Goal: Navigation & Orientation: Find specific page/section

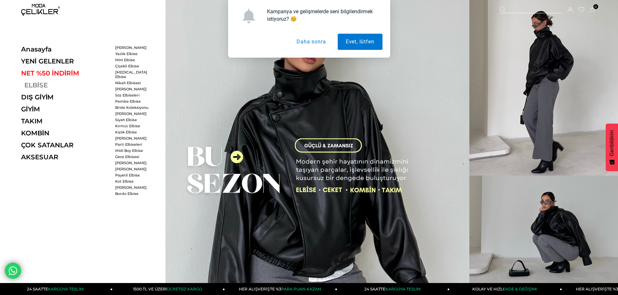
click at [44, 85] on link "ELBİSE" at bounding box center [65, 85] width 89 height 8
click at [49, 85] on link "ELBİSE" at bounding box center [65, 85] width 89 height 8
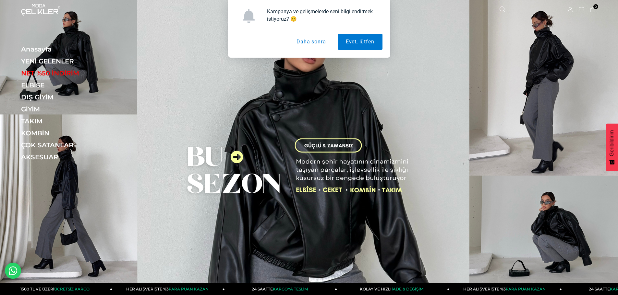
click at [298, 45] on button "Daha sonra" at bounding box center [310, 42] width 45 height 16
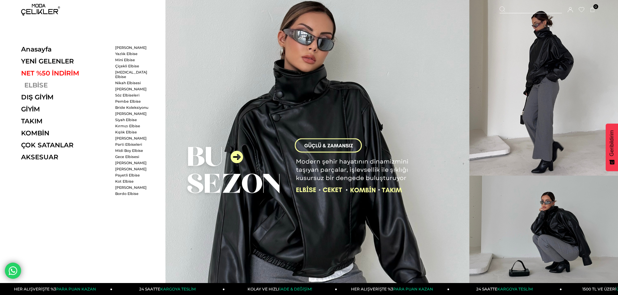
click at [38, 88] on link "ELBİSE" at bounding box center [65, 85] width 89 height 8
click at [134, 161] on link "[PERSON_NAME]" at bounding box center [133, 163] width 37 height 5
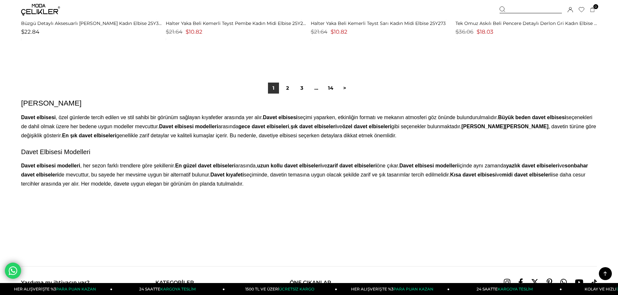
scroll to position [4929, 0]
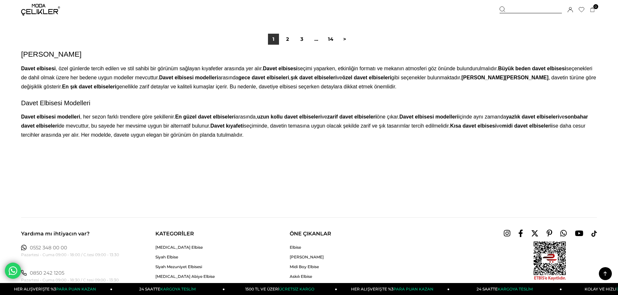
click at [45, 9] on img at bounding box center [40, 10] width 39 height 12
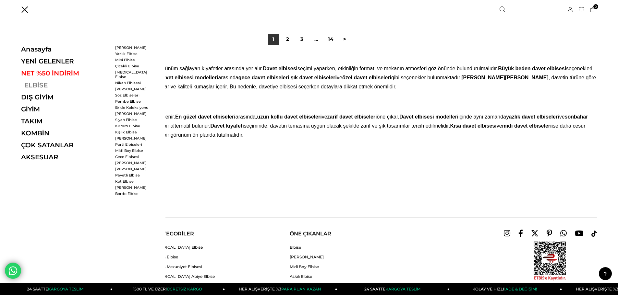
click at [42, 86] on link "ELBİSE" at bounding box center [65, 85] width 89 height 8
click at [129, 167] on link "[PERSON_NAME]" at bounding box center [133, 169] width 37 height 5
click at [127, 167] on link "[PERSON_NAME]" at bounding box center [133, 169] width 37 height 5
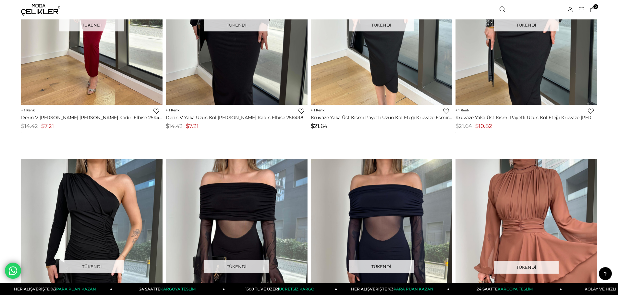
scroll to position [4054, 0]
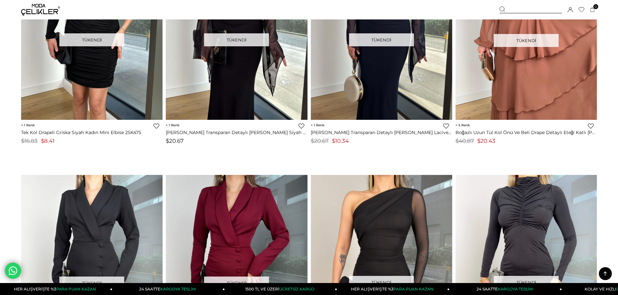
click at [44, 8] on img at bounding box center [40, 10] width 39 height 12
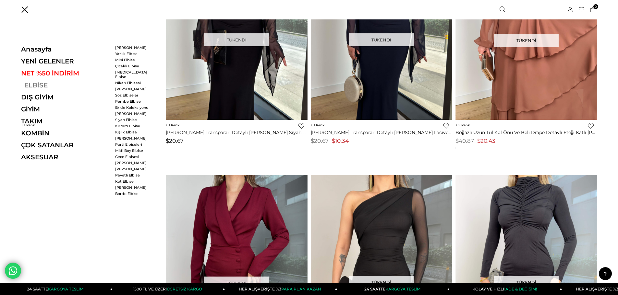
click at [44, 85] on link "ELBİSE" at bounding box center [65, 85] width 89 height 8
click at [45, 88] on link "ELBİSE" at bounding box center [65, 85] width 89 height 8
